Goal: Task Accomplishment & Management: Complete application form

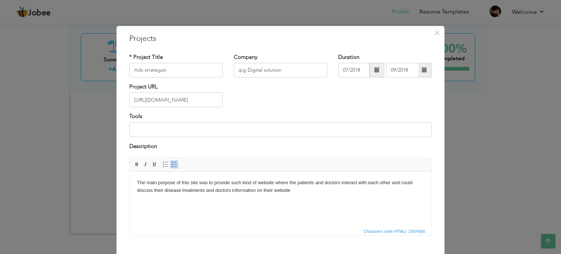
drag, startPoint x: 0, startPoint y: 0, endPoint x: 213, endPoint y: 132, distance: 250.9
click at [213, 132] on input at bounding box center [280, 129] width 303 height 15
type input "Ads Manager ,Google analytics,GTM,Samrush,google keyword planner"
click at [295, 193] on body "The main purpose of this site was to provide such kind of website where the pat…" at bounding box center [280, 186] width 287 height 15
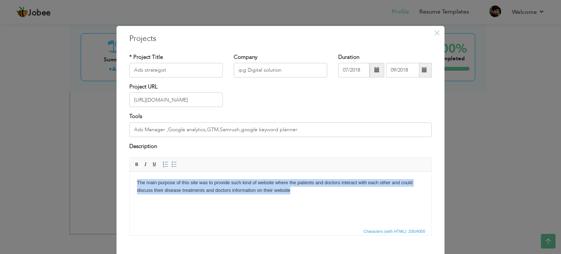
drag, startPoint x: 295, startPoint y: 193, endPoint x: 93, endPoint y: 177, distance: 203.1
click at [130, 177] on html "The main purpose of this site was to provide such kind of website where the pat…" at bounding box center [281, 187] width 302 height 30
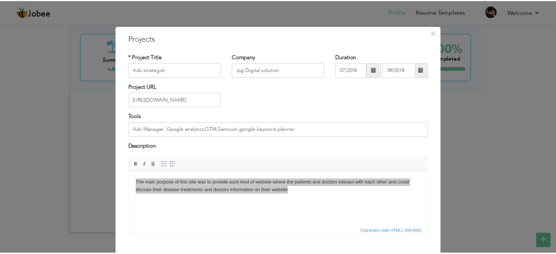
scroll to position [41, 0]
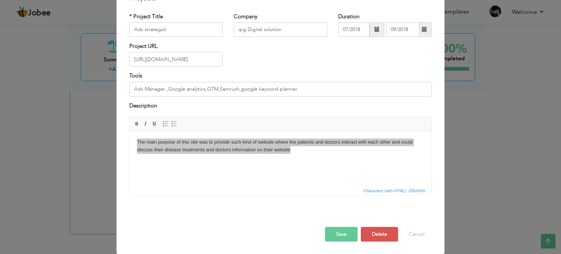
click at [370, 32] on span at bounding box center [377, 29] width 15 height 15
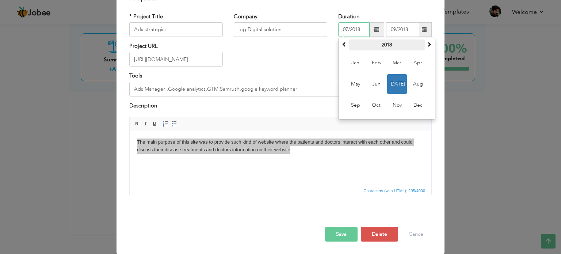
click at [382, 47] on th "2018" at bounding box center [387, 44] width 76 height 11
click at [427, 42] on span at bounding box center [429, 44] width 5 height 5
click at [395, 62] on span "2025" at bounding box center [397, 63] width 20 height 20
click at [357, 85] on span "May" at bounding box center [356, 84] width 20 height 20
type input "05/2025"
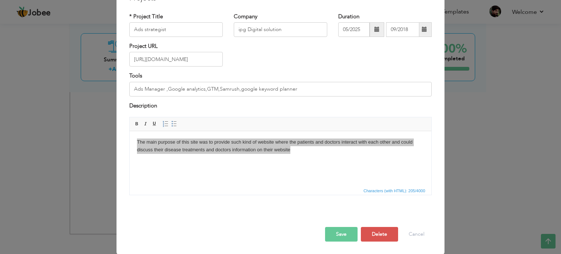
click at [422, 30] on span at bounding box center [424, 29] width 5 height 5
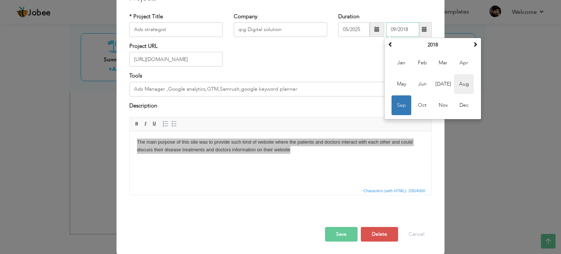
click at [464, 85] on span "Aug" at bounding box center [464, 84] width 20 height 20
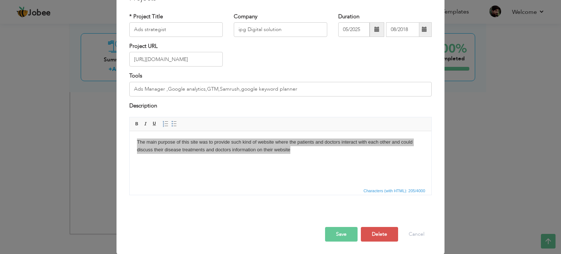
click at [339, 232] on button "Save" at bounding box center [341, 234] width 33 height 15
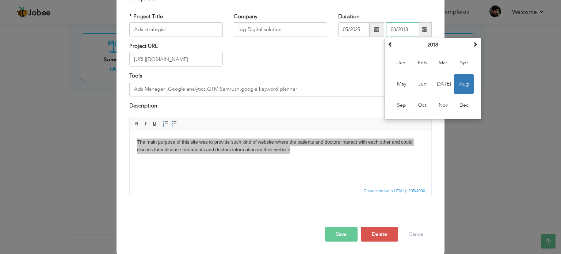
click at [465, 82] on span "Aug" at bounding box center [464, 84] width 20 height 20
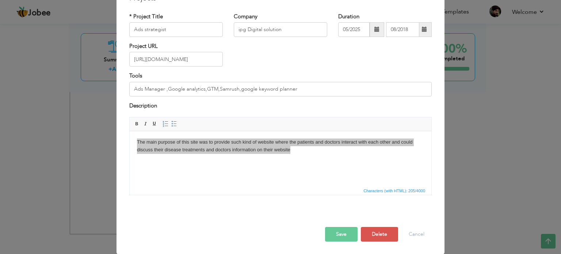
click at [349, 227] on button "Save" at bounding box center [341, 234] width 33 height 15
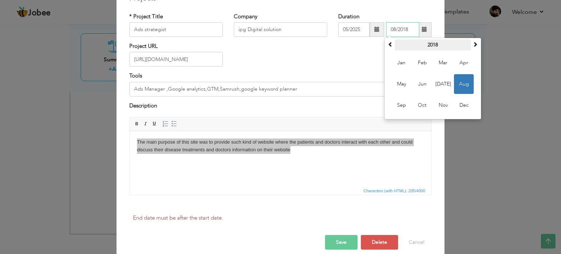
click at [437, 46] on th "2018" at bounding box center [433, 44] width 76 height 11
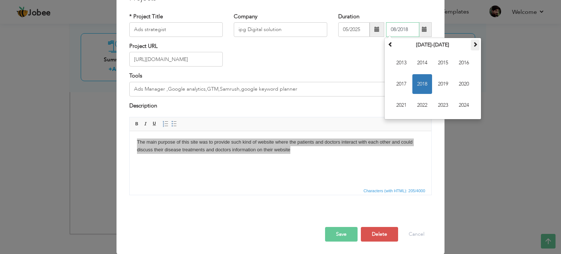
click at [471, 49] on th at bounding box center [475, 44] width 9 height 11
click at [443, 62] on span "2025" at bounding box center [443, 63] width 20 height 20
click at [400, 103] on span "Sep" at bounding box center [402, 105] width 20 height 20
type input "09/2025"
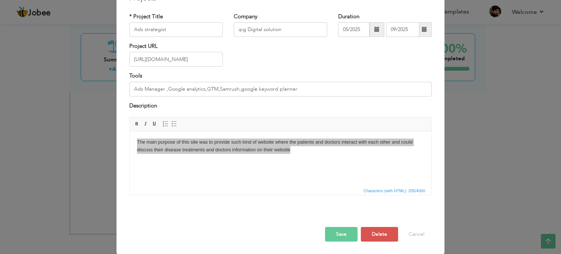
click at [344, 235] on button "Save" at bounding box center [341, 234] width 33 height 15
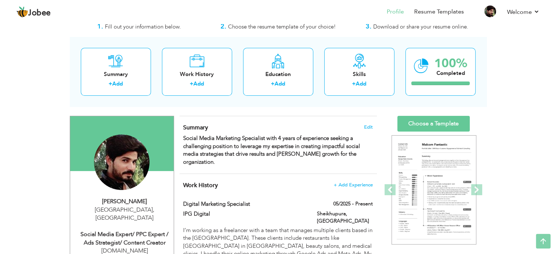
scroll to position [0, 0]
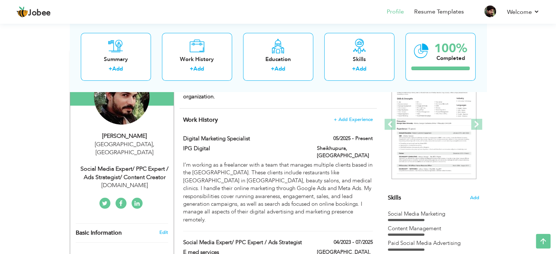
scroll to position [86, 0]
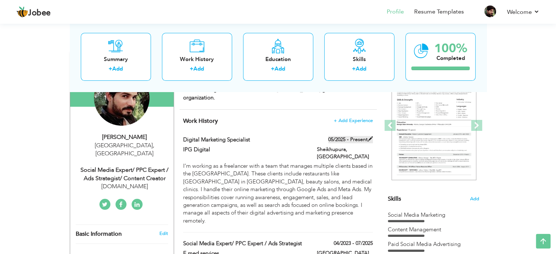
click at [370, 136] on span at bounding box center [370, 138] width 5 height 5
type input "Digital Marketing Specialist"
type input "IPG Digital"
type input "05/2025"
type input "[GEOGRAPHIC_DATA]"
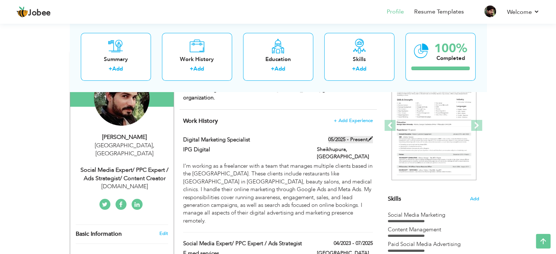
type input "Sheikhupura"
checkbox input "true"
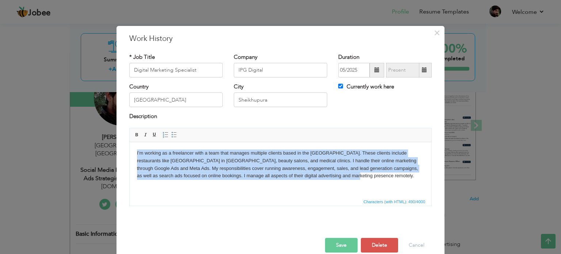
drag, startPoint x: 331, startPoint y: 178, endPoint x: 117, endPoint y: 152, distance: 215.1
click at [130, 152] on html "I’m working as a freelancer with a team that manages multiple clients based in …" at bounding box center [281, 164] width 302 height 45
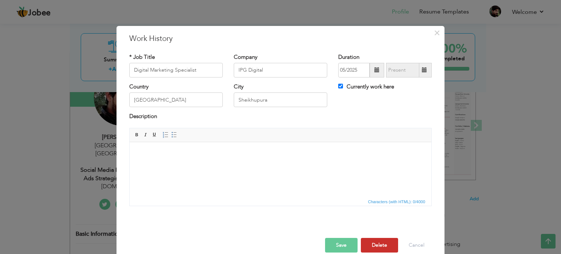
click at [378, 241] on button "Delete" at bounding box center [379, 245] width 37 height 15
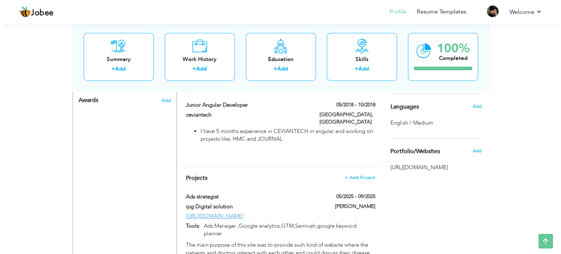
scroll to position [422, 0]
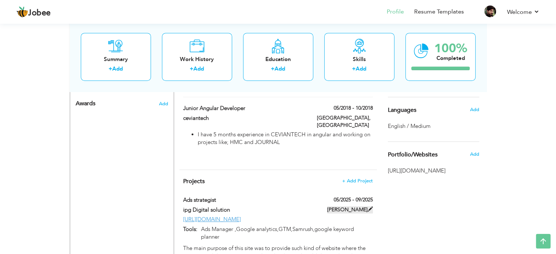
click at [369, 206] on span at bounding box center [370, 208] width 5 height 5
type input "Ads strategist"
type input "ipg Digital solution"
type input "05/2025"
type input "09/2025"
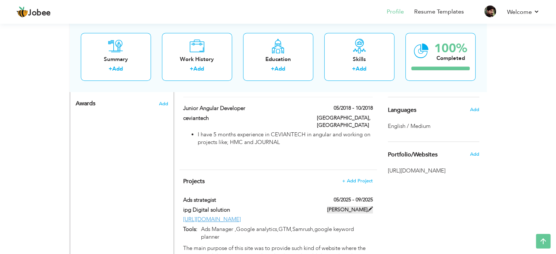
type input "[URL][DOMAIN_NAME]"
type input "Ads Manager ,Google analytics,GTM,Samrush,google keyword planner"
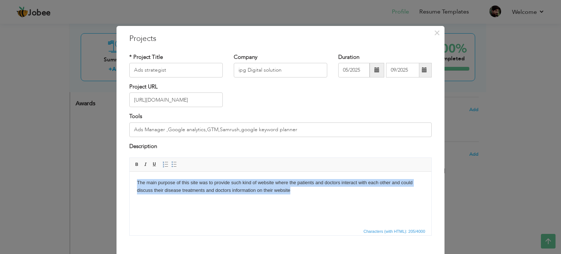
drag, startPoint x: 295, startPoint y: 191, endPoint x: 246, endPoint y: 349, distance: 165.6
click at [130, 178] on html "The main purpose of this site was to provide such kind of website where the pat…" at bounding box center [281, 187] width 302 height 30
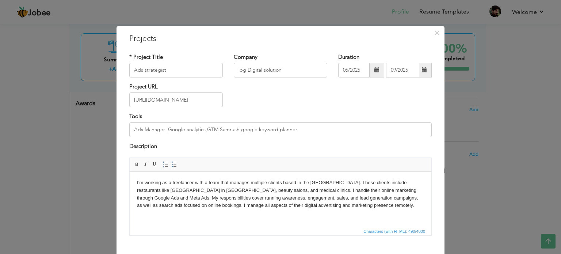
scroll to position [41, 0]
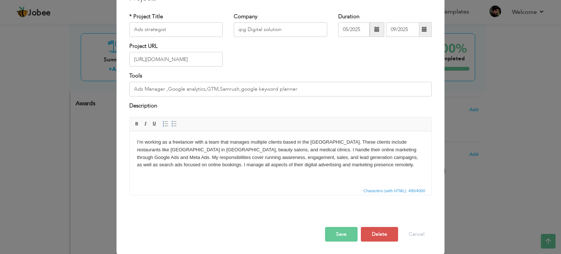
click at [339, 234] on button "Save" at bounding box center [341, 234] width 33 height 15
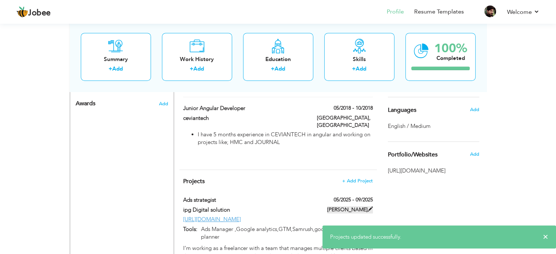
click at [368, 206] on span at bounding box center [370, 208] width 5 height 5
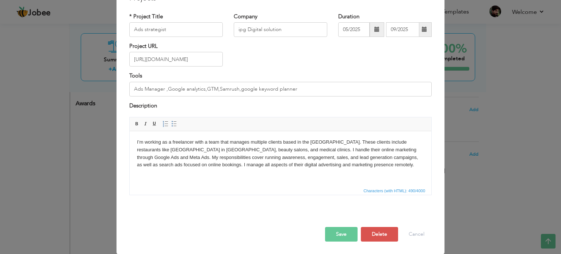
click at [345, 231] on button "Save" at bounding box center [341, 234] width 33 height 15
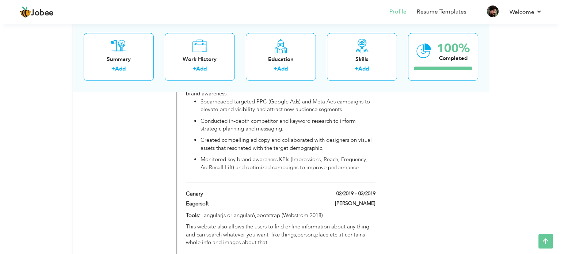
scroll to position [733, 0]
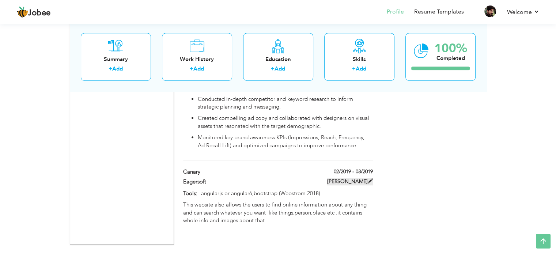
click at [371, 178] on span at bounding box center [370, 180] width 5 height 5
type input "Canary"
type input "Eagersoft"
type input "02/2019"
type input "03/2019"
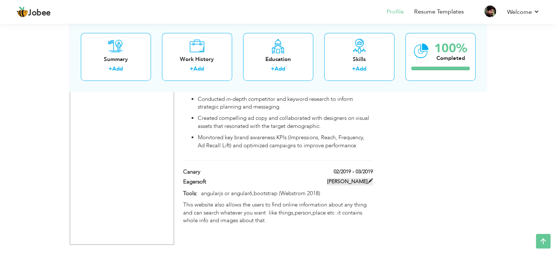
type input "angularjs or angular6,bootstrap (Webstrom 2018)"
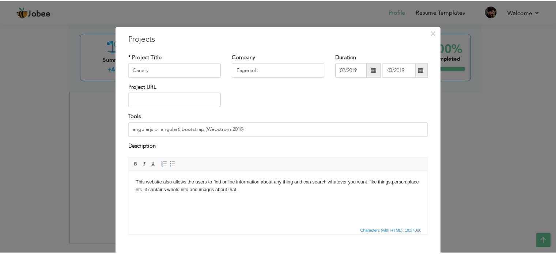
scroll to position [41, 0]
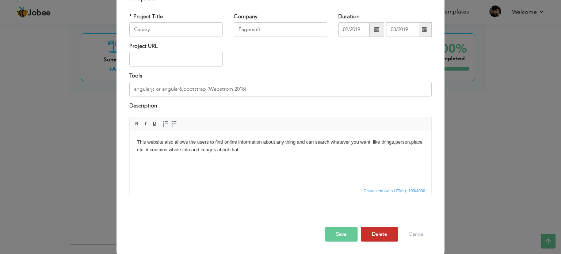
click at [382, 233] on button "Delete" at bounding box center [379, 234] width 37 height 15
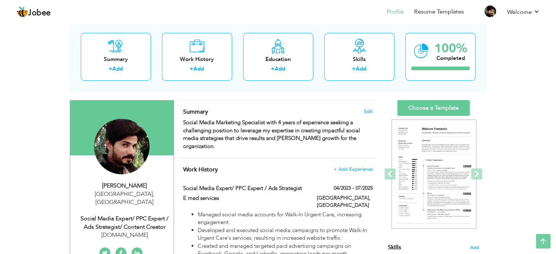
scroll to position [34, 0]
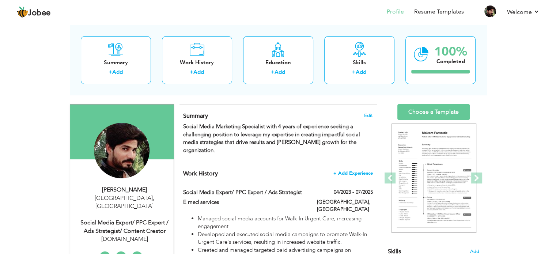
click at [348, 171] on span "+ Add Experience" at bounding box center [352, 173] width 39 height 5
checkbox input "false"
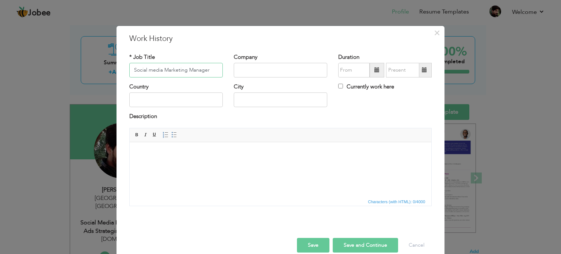
type input "Social media Marketing Manager"
click at [249, 71] on input "text" at bounding box center [281, 70] width 94 height 15
type input "[DOMAIN_NAME]"
click at [375, 71] on span at bounding box center [377, 69] width 5 height 5
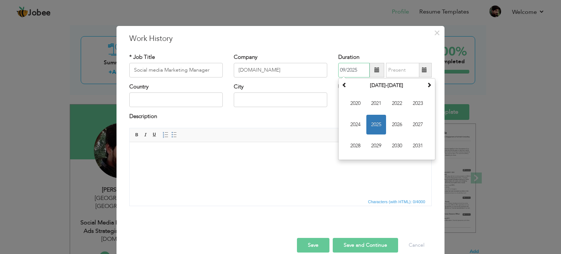
click at [380, 125] on span "2025" at bounding box center [377, 125] width 20 height 20
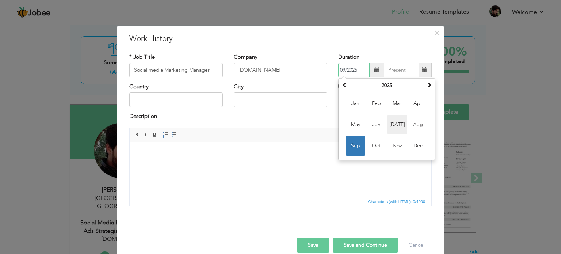
click at [393, 124] on span "Jul" at bounding box center [397, 125] width 20 height 20
type input "07/2025"
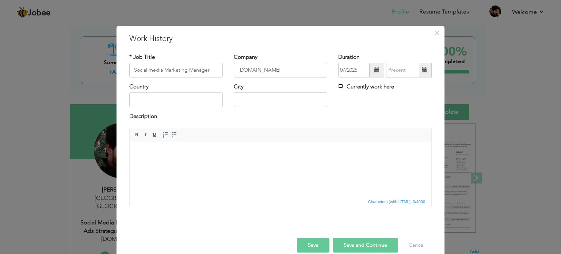
click at [339, 84] on input "Currently work here" at bounding box center [340, 86] width 5 height 5
checkbox input "true"
click at [202, 95] on input "text" at bounding box center [176, 99] width 94 height 15
type input "[GEOGRAPHIC_DATA]"
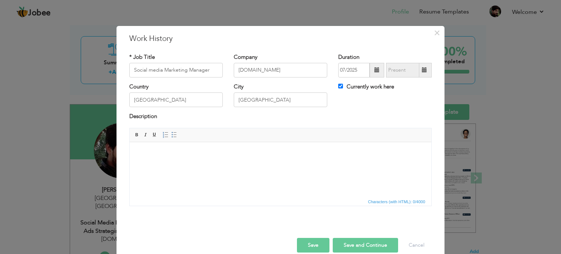
click at [200, 157] on html at bounding box center [281, 153] width 302 height 22
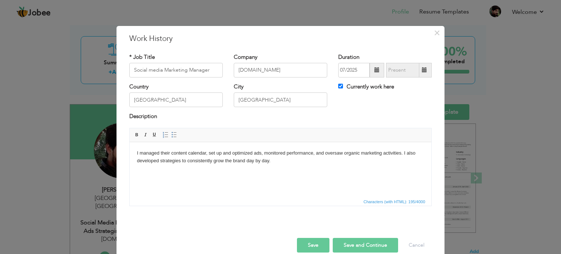
click at [319, 247] on button "Save" at bounding box center [313, 245] width 33 height 15
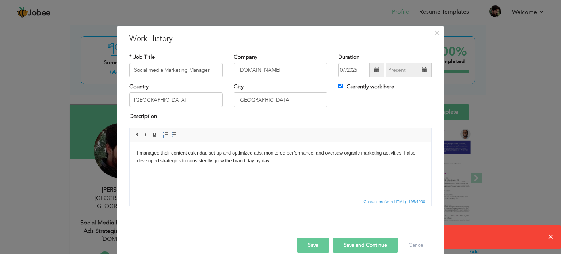
click at [317, 249] on button "Save" at bounding box center [313, 245] width 33 height 15
click at [353, 244] on button "Save and Continue" at bounding box center [365, 245] width 65 height 15
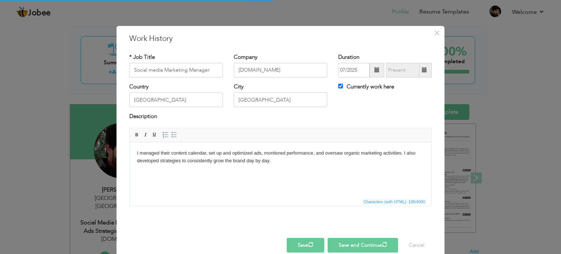
checkbox input "false"
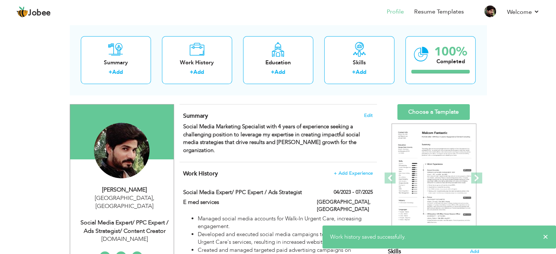
scroll to position [33, 0]
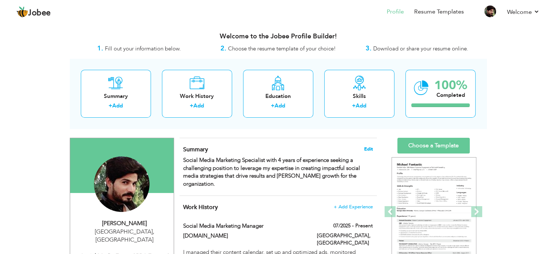
click at [369, 148] on span "Edit" at bounding box center [368, 149] width 9 height 5
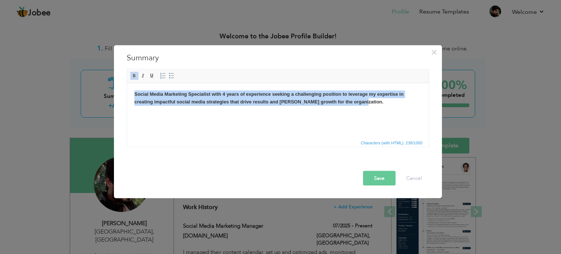
drag, startPoint x: 359, startPoint y: 105, endPoint x: 129, endPoint y: 94, distance: 229.8
click at [129, 94] on html "Social Media Marketing Specialist with 4 years of experience seeking a challeng…" at bounding box center [278, 98] width 302 height 30
copy strong "Social Media Marketing Specialist with 4 years of experience seeking a challeng…"
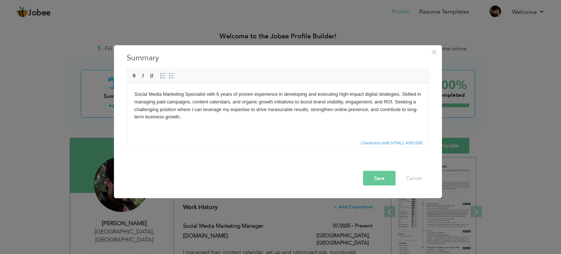
click at [380, 177] on button "Save" at bounding box center [379, 178] width 33 height 15
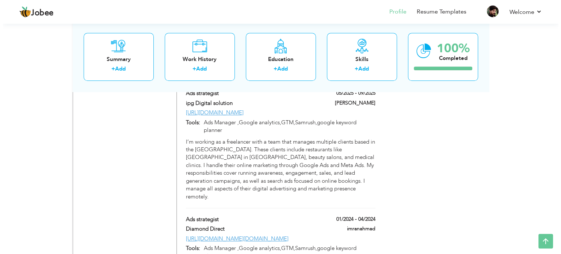
scroll to position [675, 0]
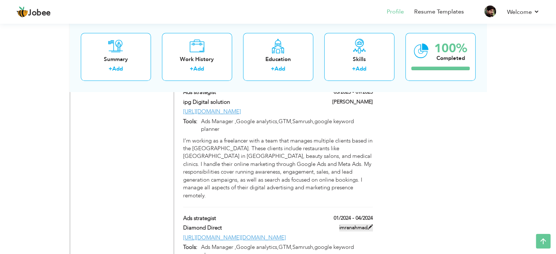
click at [371, 224] on span at bounding box center [370, 226] width 5 height 5
type input "Ads strategist"
type input "Diamond Direct"
type input "01/2024"
type input "04/2024"
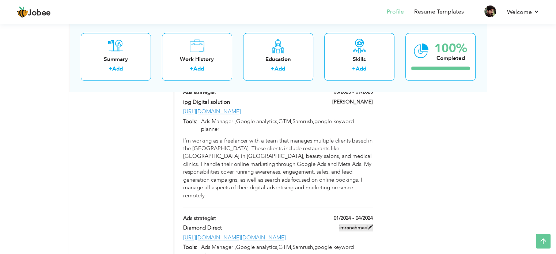
type input "[URL][DOMAIN_NAME][DOMAIN_NAME]"
type input "Ads Manager ,Google analytics,GTM,Samrush,google keyword planner"
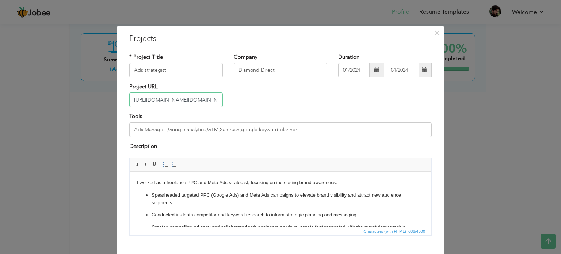
click at [215, 98] on input "[URL][DOMAIN_NAME][DOMAIN_NAME]" at bounding box center [176, 99] width 94 height 15
paste input "www.diamonddirectluxury.com/"
type input "https://www.diamonddirectluxury.com/"
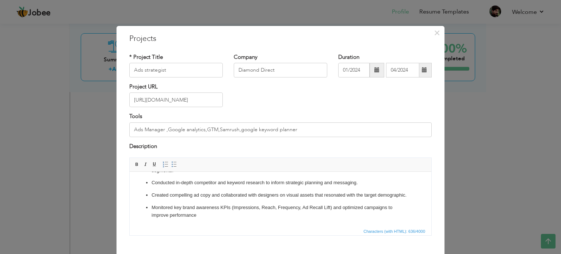
drag, startPoint x: 431, startPoint y: 190, endPoint x: 557, endPoint y: 398, distance: 242.8
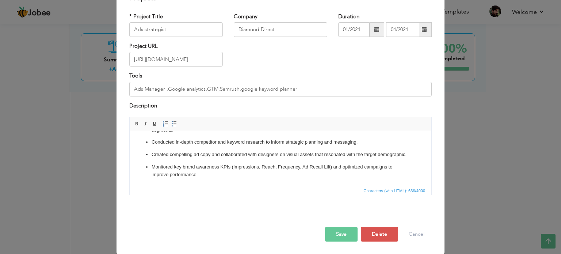
click at [344, 233] on button "Save" at bounding box center [341, 234] width 33 height 15
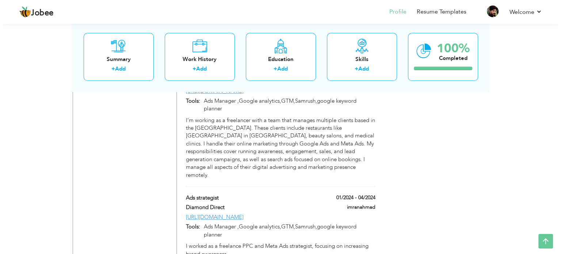
scroll to position [694, 0]
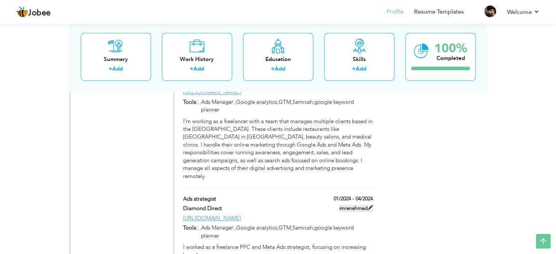
click at [371, 205] on span at bounding box center [370, 207] width 5 height 5
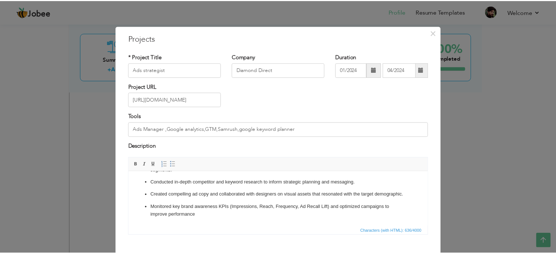
scroll to position [0, 0]
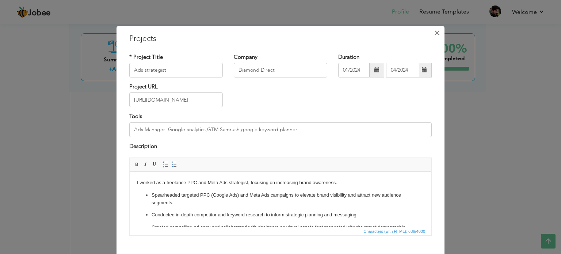
click at [434, 32] on span "×" at bounding box center [437, 32] width 6 height 13
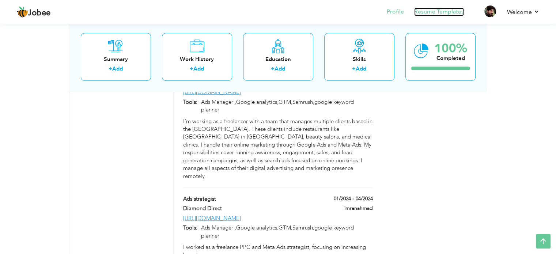
click at [439, 12] on link "Resume Templates" at bounding box center [439, 12] width 50 height 8
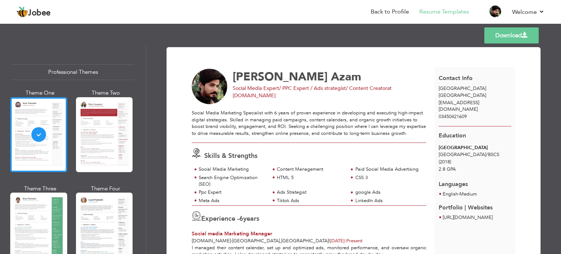
click at [145, 67] on div "Professional Themes Theme One Theme Two Theme Three Theme Six" at bounding box center [73, 149] width 146 height 209
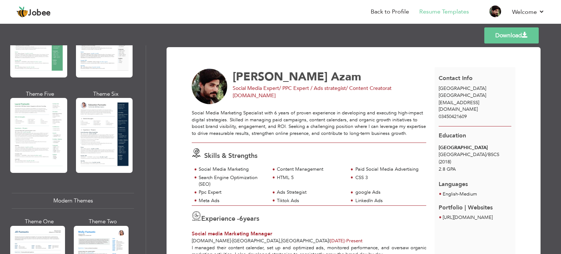
scroll to position [192, 0]
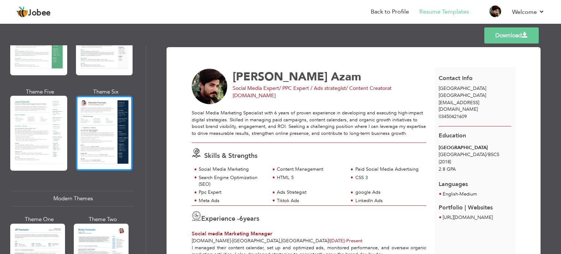
click at [108, 113] on div at bounding box center [104, 133] width 57 height 75
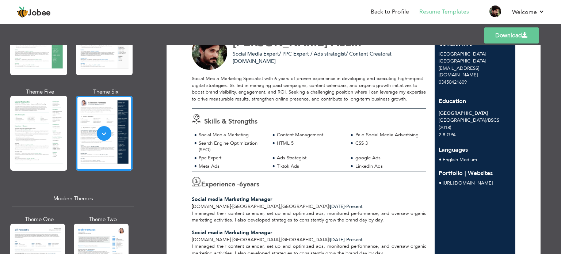
scroll to position [0, 0]
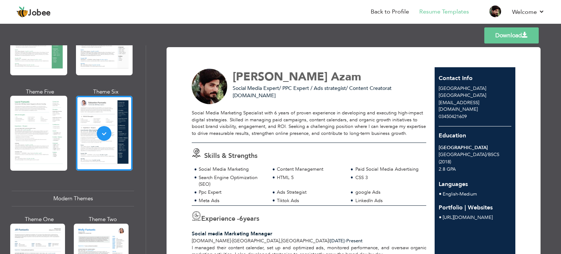
click at [524, 33] on span at bounding box center [525, 35] width 6 height 6
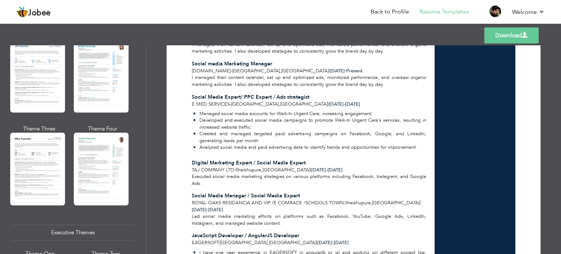
scroll to position [382, 0]
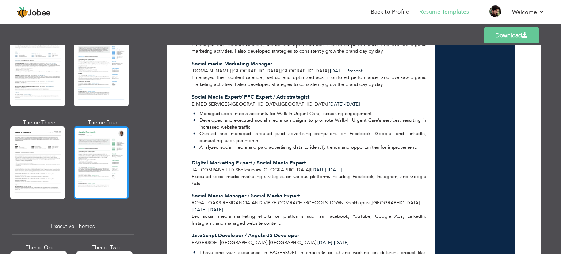
click at [114, 147] on div at bounding box center [101, 162] width 55 height 72
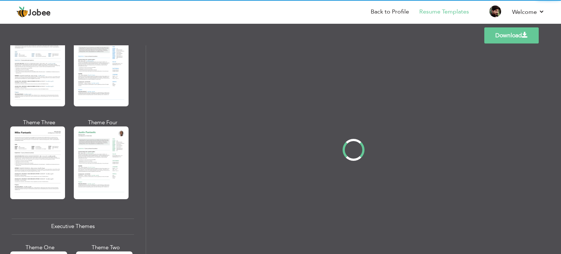
scroll to position [0, 0]
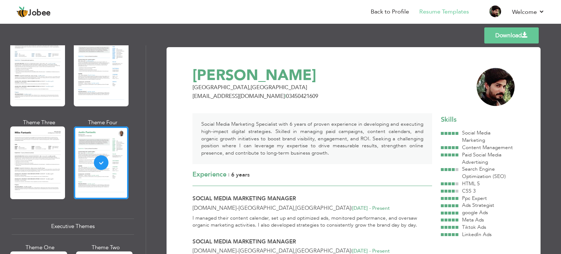
drag, startPoint x: 146, startPoint y: 111, endPoint x: 143, endPoint y: 120, distance: 9.1
click at [143, 120] on div "Professional Themes Theme One Theme Two Theme Three Theme Four Theme Five" at bounding box center [73, 149] width 146 height 209
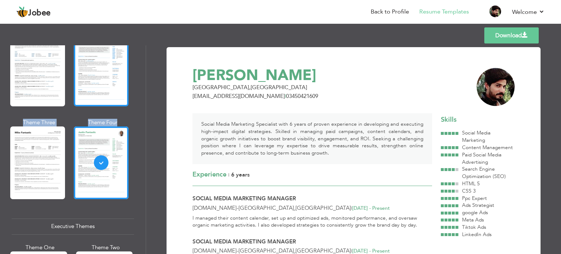
drag, startPoint x: 143, startPoint y: 120, endPoint x: 108, endPoint y: 91, distance: 46.0
click at [108, 91] on div "Professional Themes Theme One Theme Two Theme Three Theme Six" at bounding box center [73, 149] width 146 height 209
click at [108, 91] on div at bounding box center [101, 70] width 55 height 72
